Goal: Find specific page/section: Find specific page/section

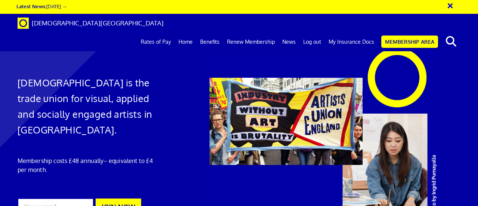
scroll to position [0, 1]
click at [350, 33] on link "My Insurance Docs" at bounding box center [351, 42] width 53 height 19
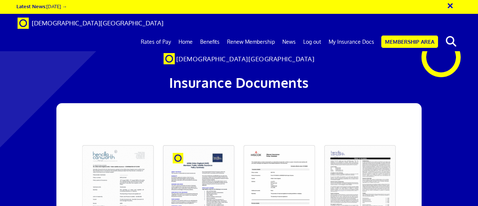
scroll to position [0, 1]
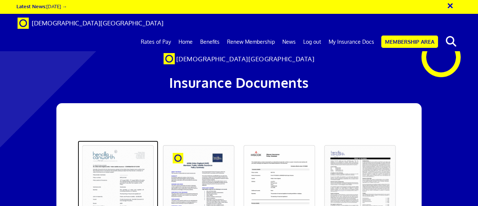
click at [123, 140] on link at bounding box center [118, 187] width 81 height 95
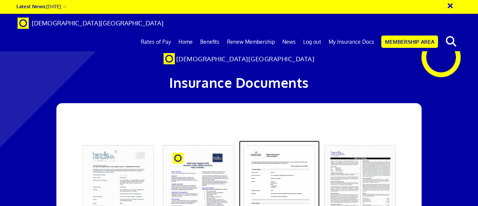
click at [263, 140] on link at bounding box center [279, 187] width 81 height 95
